Goal: Find specific page/section: Find specific page/section

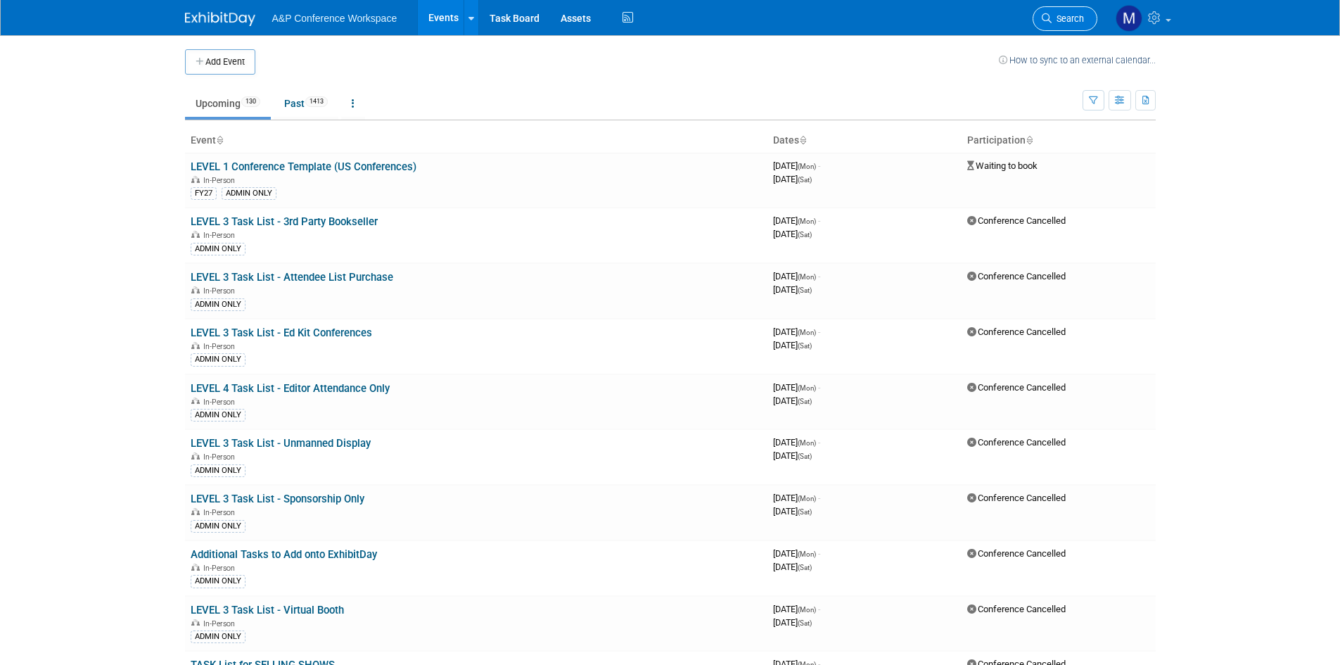
click at [1072, 23] on span "Search" at bounding box center [1067, 18] width 32 height 11
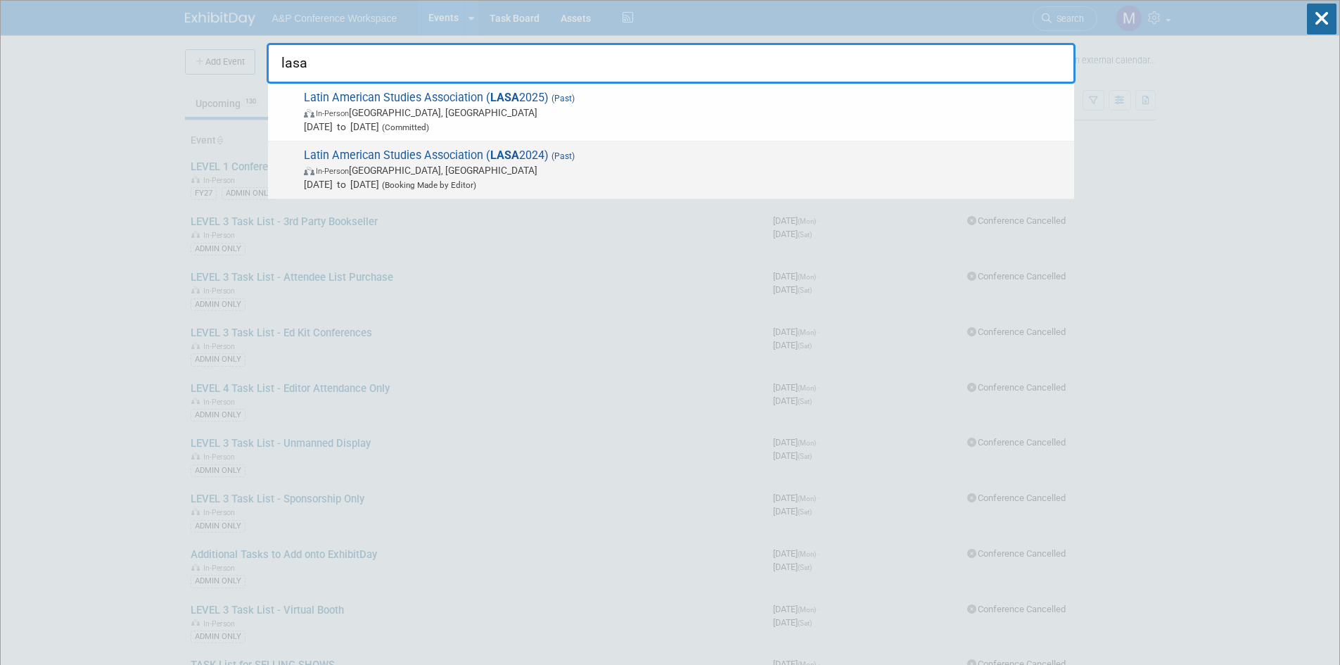
type input "lasa"
click at [494, 146] on div "Latin American Studies Association ( LASA 2024) (Past) In-Person Bogotá, Colomb…" at bounding box center [671, 170] width 806 height 58
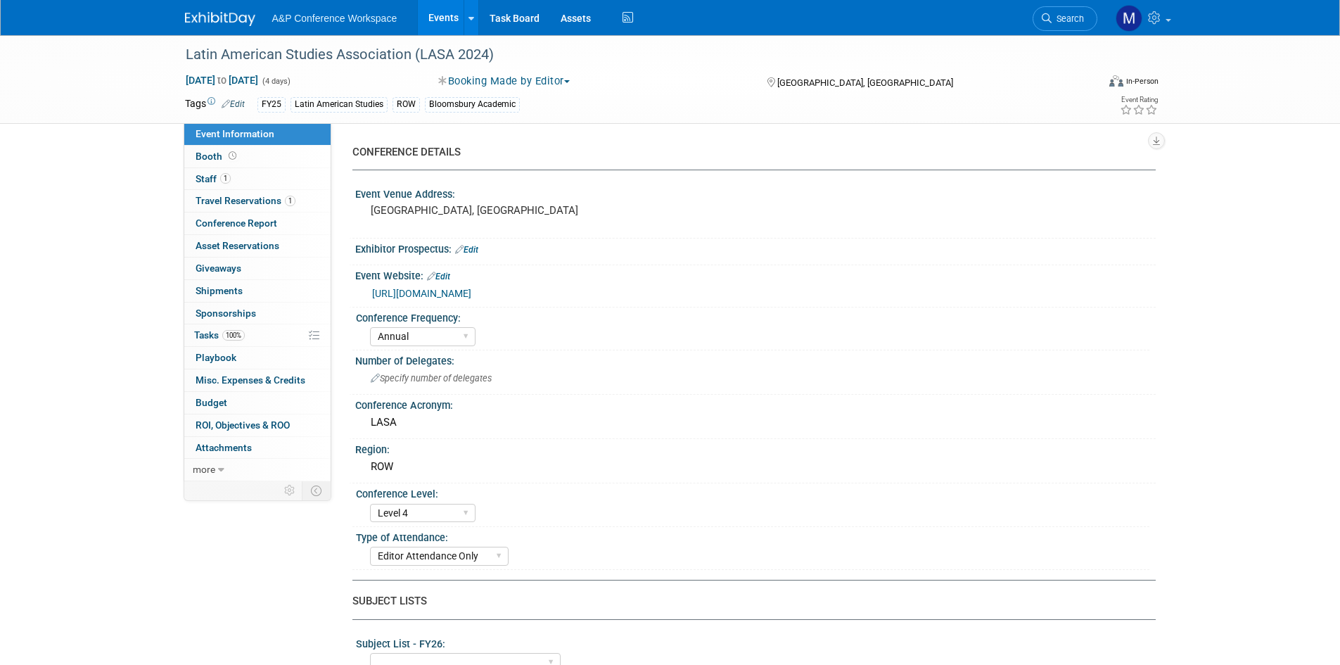
select select "Annual"
select select "Level 4"
select select "Editor Attendance Only"
select select "Anne Weston"
click at [1072, 12] on link "Search" at bounding box center [1064, 18] width 65 height 25
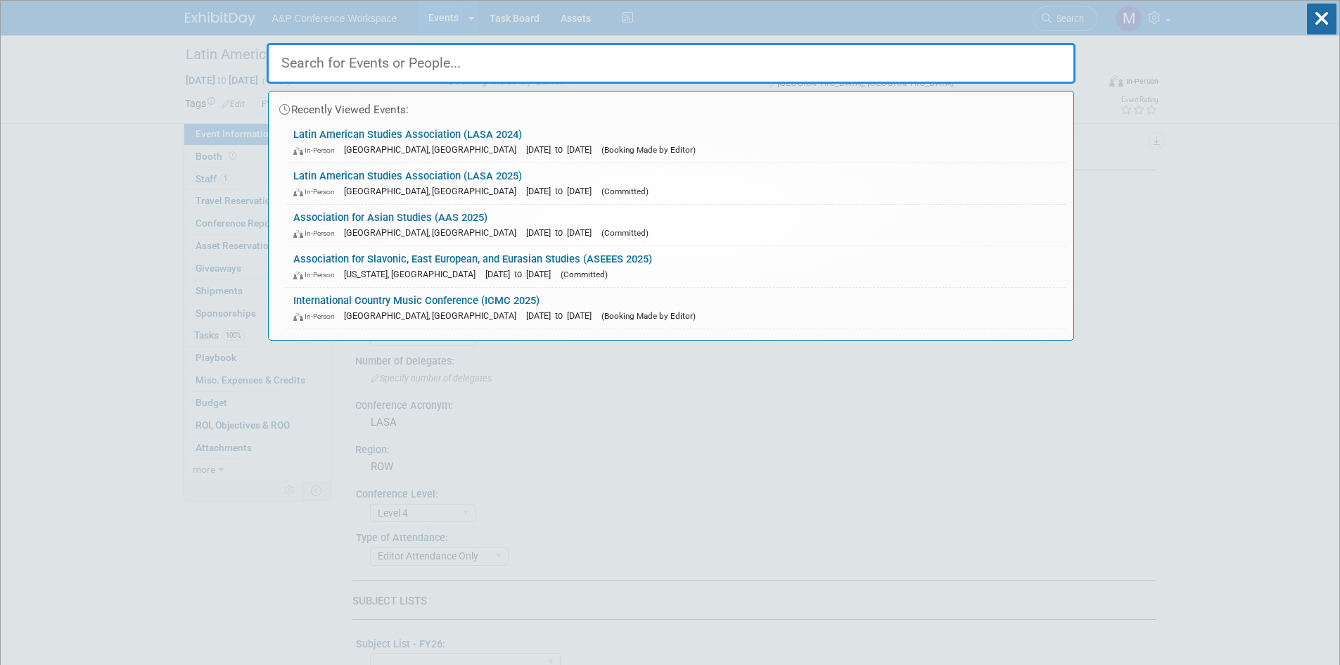
type input "l"
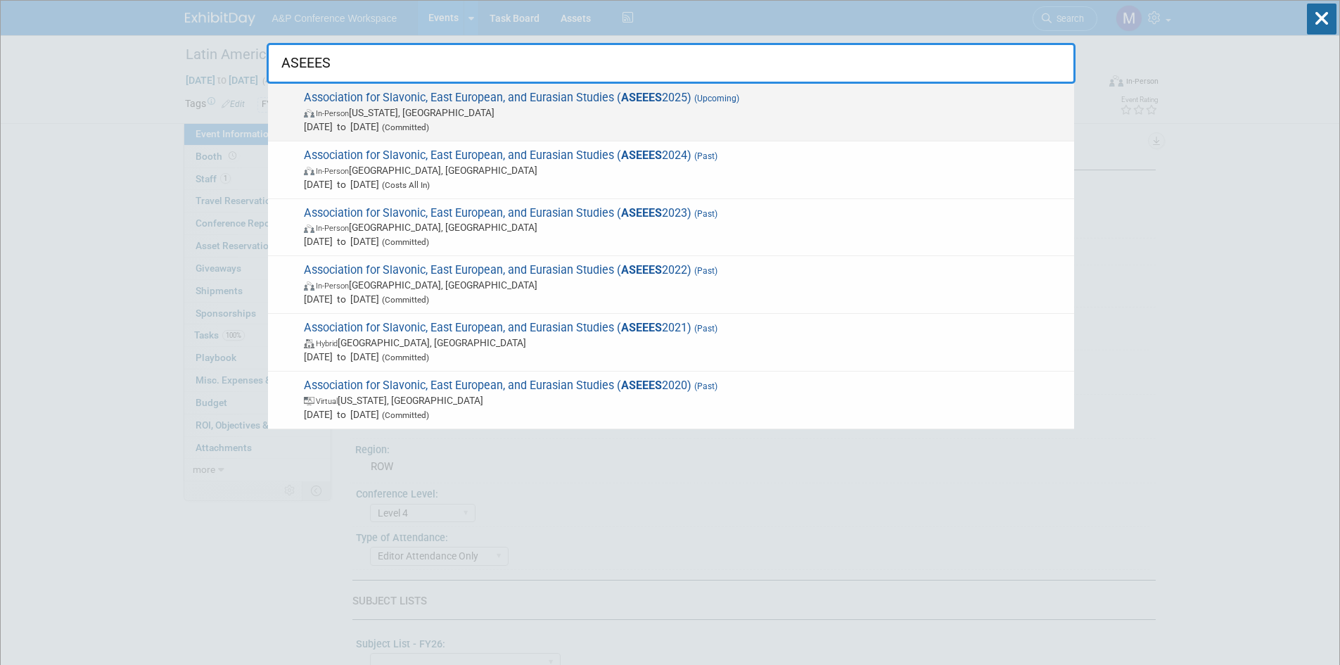
type input "ASEEES"
click at [440, 86] on div "Association for Slavonic, East European, and Eurasian Studies ( ASEEES 2025) (U…" at bounding box center [671, 113] width 806 height 58
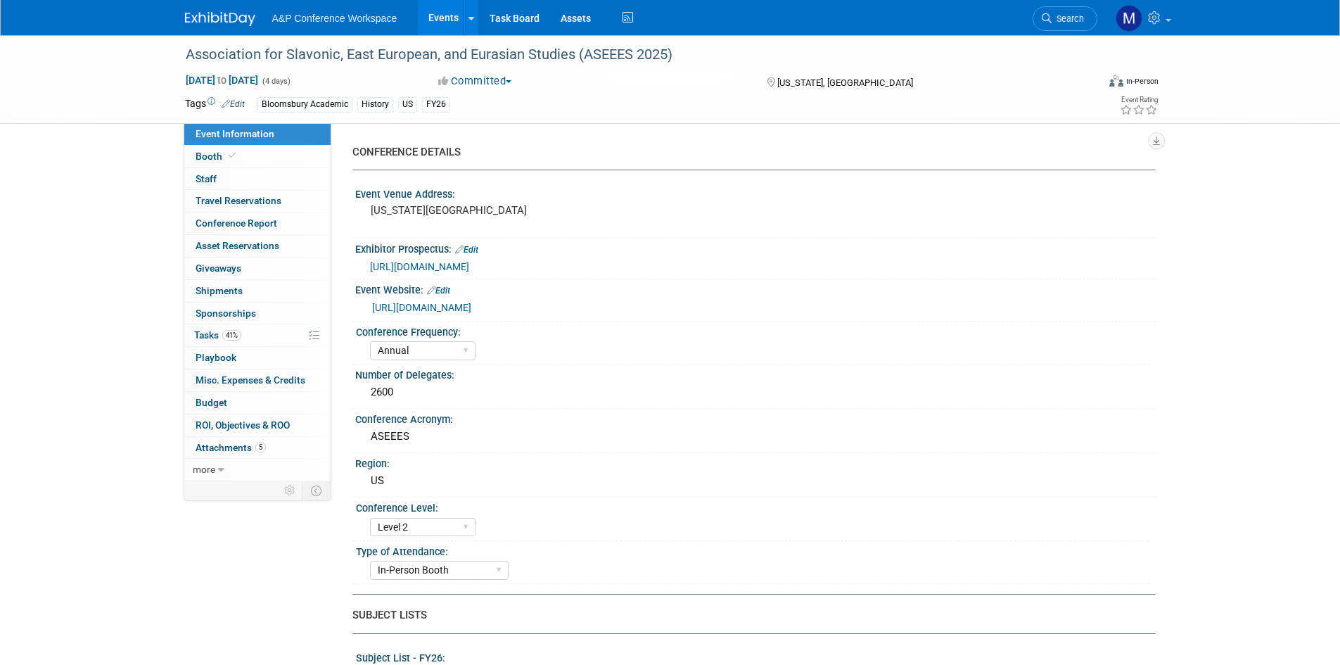
select select "Annual"
select select "Level 2"
select select "In-Person Booth"
select select "History"
select select "Bloomsbury Academic"
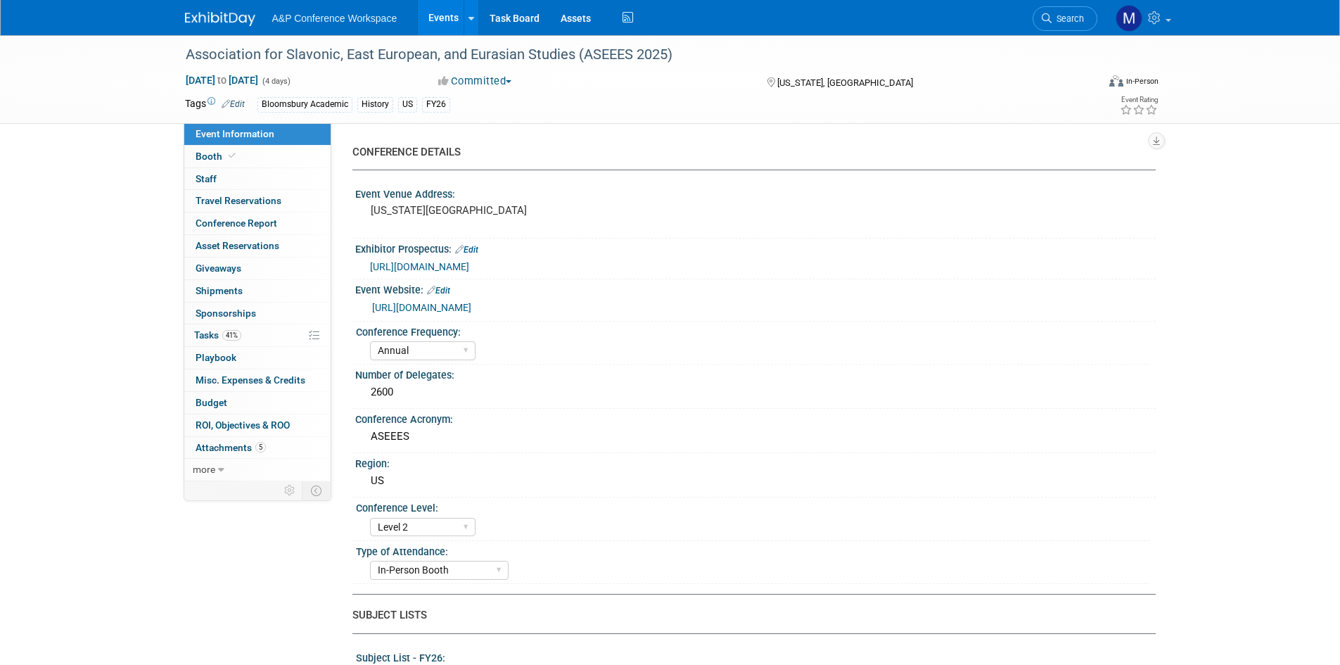
select select "[PERSON_NAME]"
select select "Networking/Commissioning"
